Goal: Information Seeking & Learning: Learn about a topic

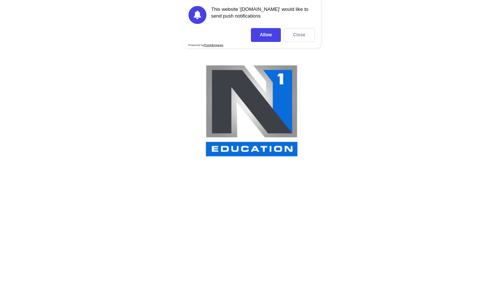
click at [301, 35] on div "Close" at bounding box center [299, 35] width 31 height 14
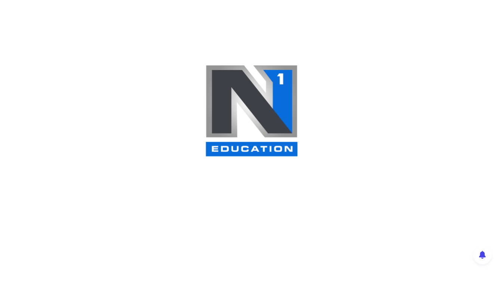
click at [257, 146] on img at bounding box center [252, 110] width 94 height 92
click at [290, 96] on img at bounding box center [252, 110] width 94 height 92
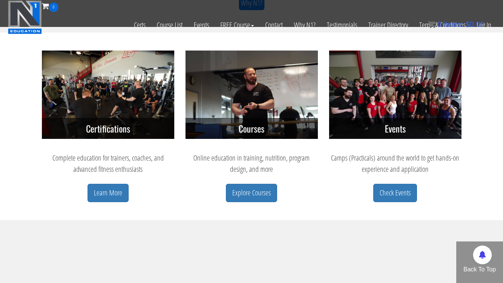
scroll to position [309, 0]
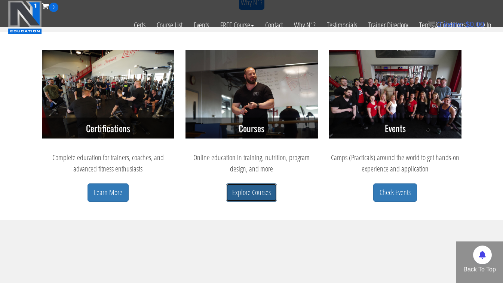
click at [259, 192] on link "Explore Courses" at bounding box center [251, 192] width 51 height 18
